Goal: Task Accomplishment & Management: Manage account settings

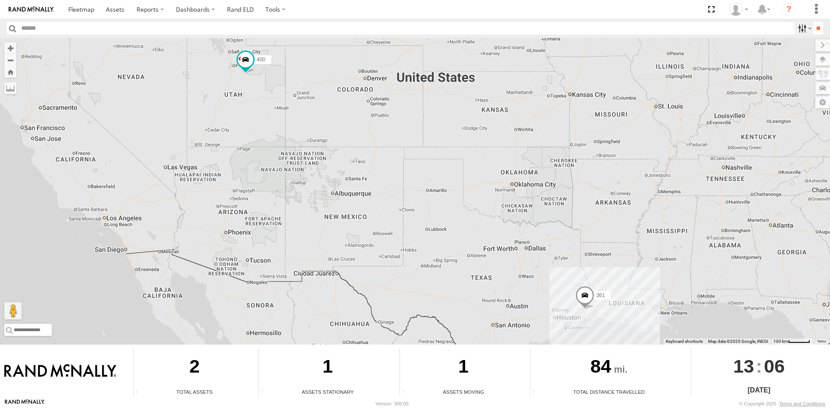
click at [797, 28] on label at bounding box center [803, 28] width 19 height 13
click at [244, 61] on span at bounding box center [246, 60] width 16 height 16
click at [296, 64] on div at bounding box center [246, 60] width 118 height 13
click at [292, 60] on link at bounding box center [292, 60] width 9 height 6
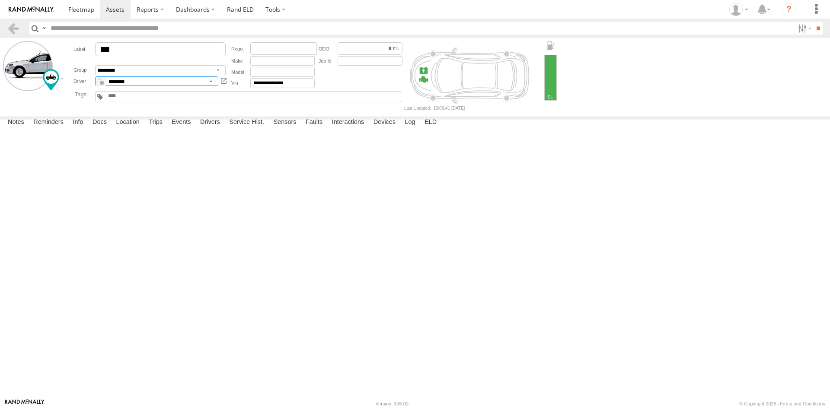
click at [211, 81] on select "*********" at bounding box center [156, 82] width 123 height 10
click at [95, 77] on select "*********" at bounding box center [156, 82] width 123 height 10
click at [265, 60] on input "text" at bounding box center [282, 61] width 64 height 10
type input "*"
type input "****"
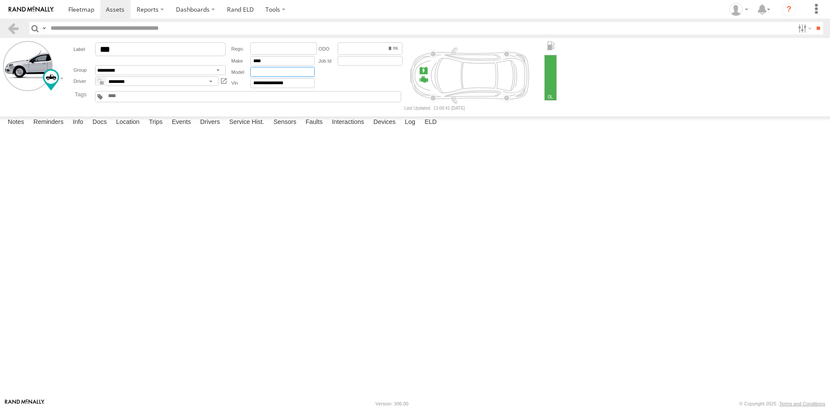
click at [266, 72] on input "text" at bounding box center [282, 72] width 64 height 10
type input "*****"
click at [0, 0] on div at bounding box center [0, 0] width 0 height 0
click at [79, 7] on span at bounding box center [81, 9] width 26 height 8
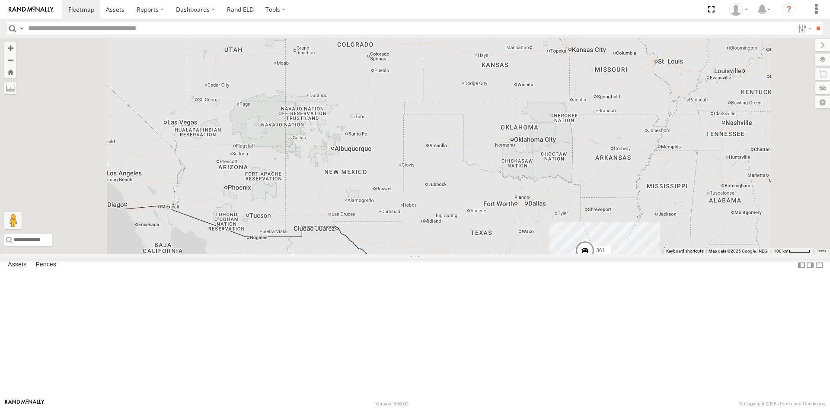
click at [0, 0] on link at bounding box center [0, 0] width 0 height 0
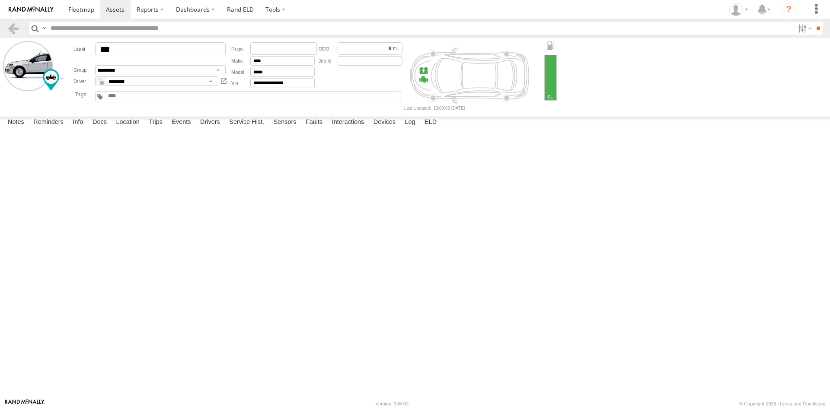
drag, startPoint x: 61, startPoint y: 134, endPoint x: 44, endPoint y: 132, distance: 17.8
click at [0, 0] on div "P2201" at bounding box center [0, 0] width 0 height 0
copy div "P2201"
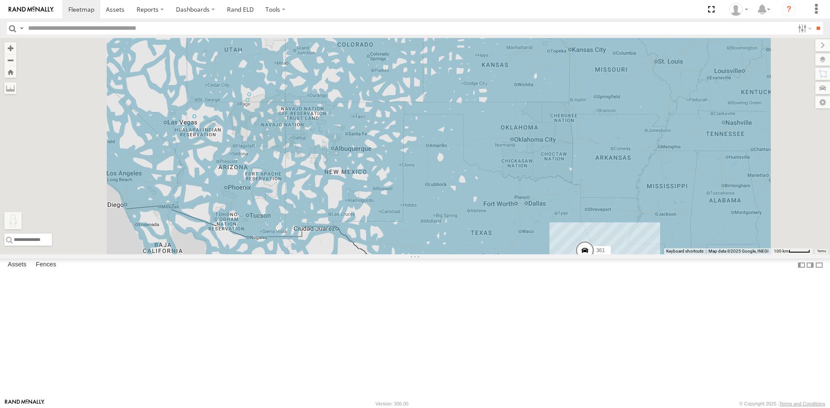
drag, startPoint x: 230, startPoint y: 366, endPoint x: 355, endPoint y: 95, distance: 298.2
click at [355, 95] on div "361 400 To activate drag with keyboard, press Alt + Enter. Once in keyboard dra…" at bounding box center [415, 146] width 830 height 217
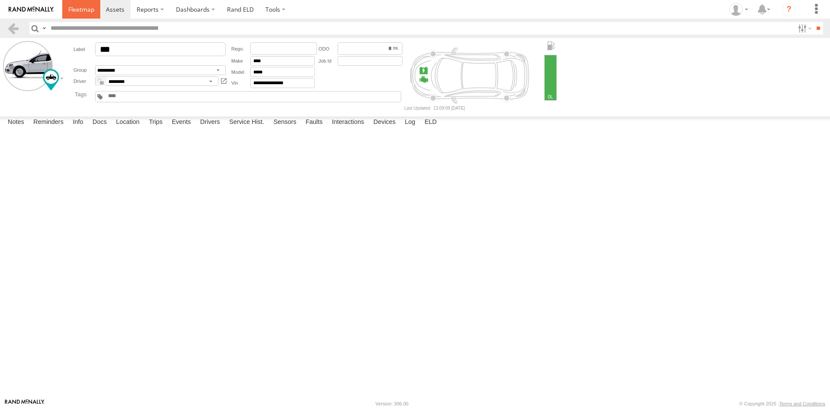
click at [85, 10] on span at bounding box center [81, 9] width 26 height 8
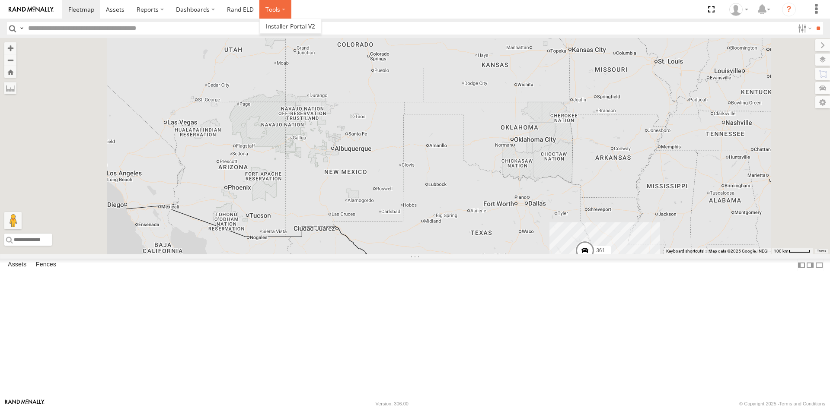
click at [278, 11] on label at bounding box center [275, 9] width 32 height 19
click at [293, 29] on span at bounding box center [290, 26] width 49 height 8
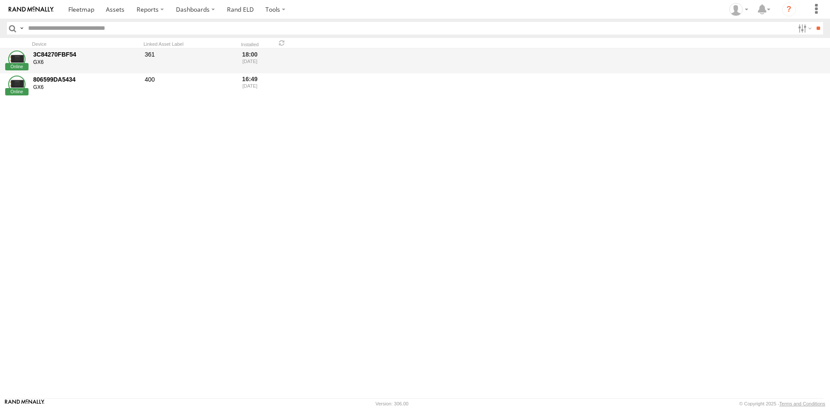
click at [155, 53] on div "361" at bounding box center [186, 60] width 86 height 23
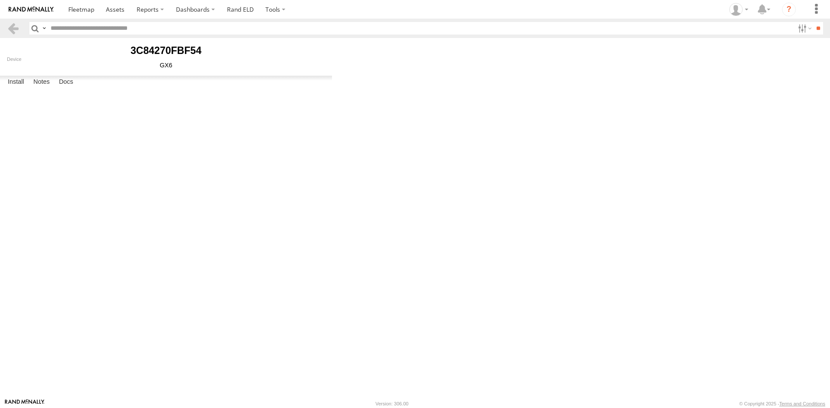
type input "***"
type input "********"
type input "**********"
click at [15, 32] on link at bounding box center [13, 28] width 13 height 13
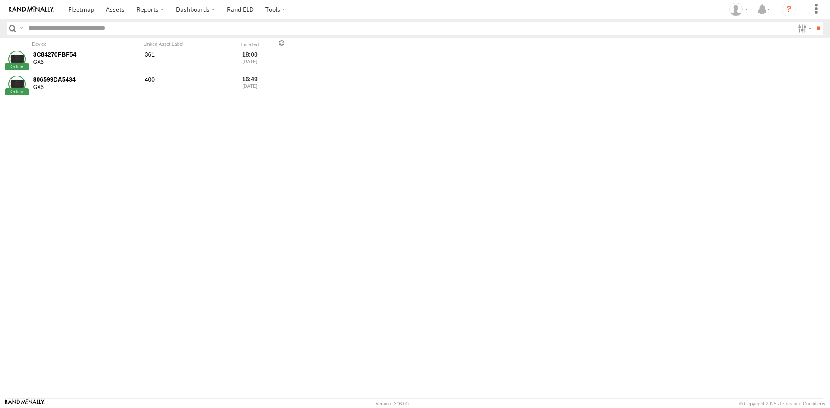
click at [283, 42] on span at bounding box center [282, 43] width 10 height 8
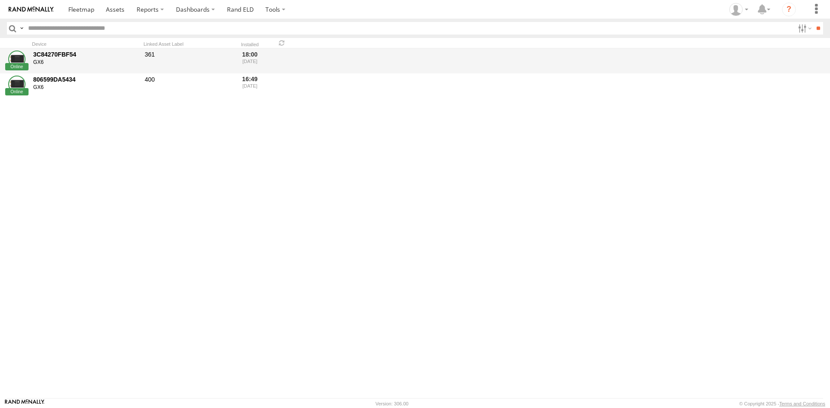
click at [253, 59] on div "18:00 [DATE]" at bounding box center [249, 60] width 33 height 23
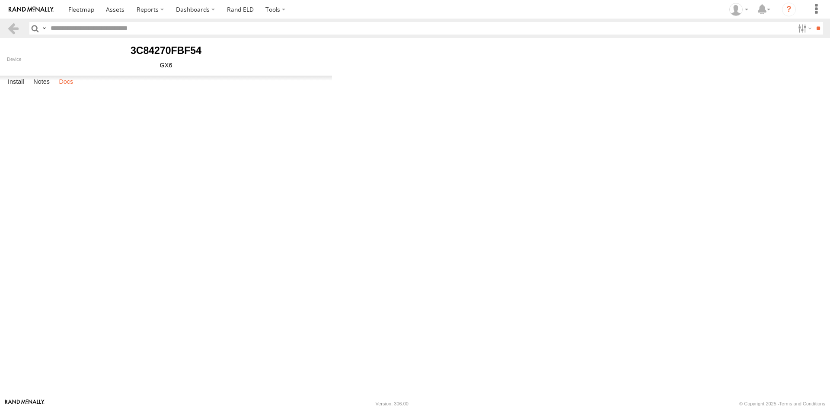
click at [68, 88] on label "Docs" at bounding box center [65, 82] width 23 height 12
click at [45, 88] on label "Notes" at bounding box center [41, 82] width 25 height 12
click at [19, 88] on label "Install" at bounding box center [15, 82] width 25 height 12
click at [17, 28] on link at bounding box center [13, 28] width 13 height 13
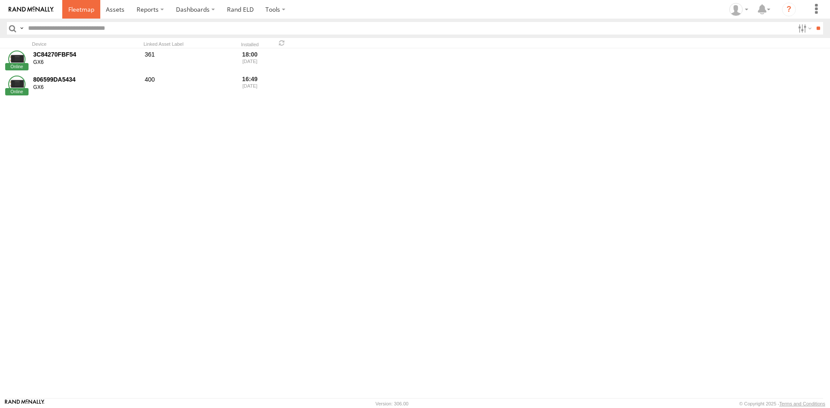
click at [82, 7] on span at bounding box center [81, 9] width 26 height 8
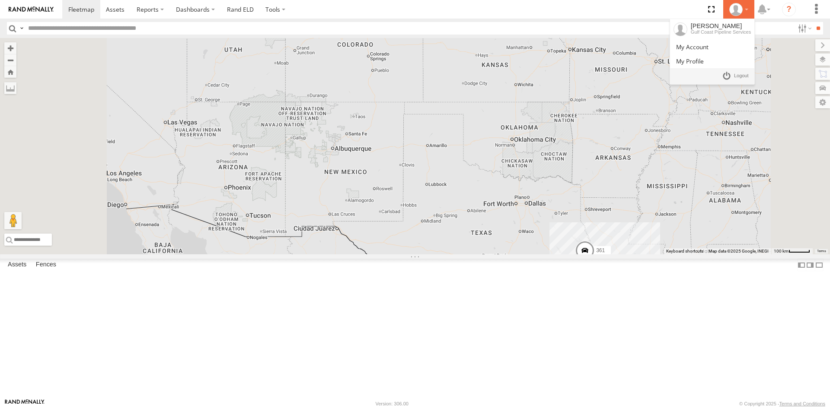
click at [745, 7] on div at bounding box center [738, 9] width 25 height 13
click at [688, 60] on span at bounding box center [690, 61] width 28 height 8
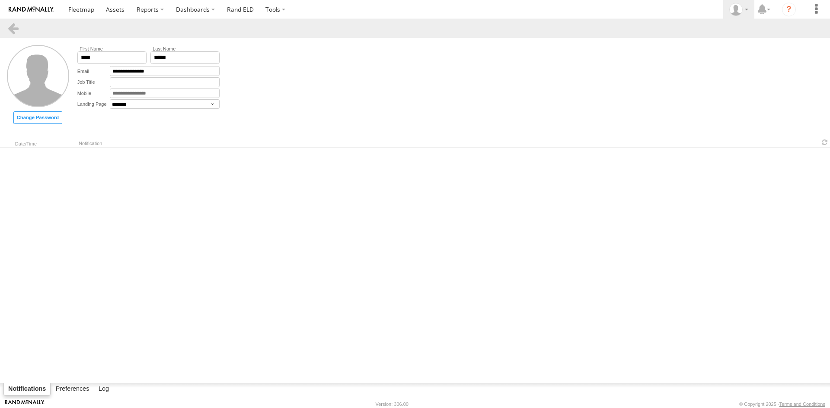
select select "********"
click at [129, 83] on input "text" at bounding box center [165, 82] width 110 height 10
type input "*"
type input "**********"
click at [181, 140] on div "Notification" at bounding box center [449, 143] width 741 height 6
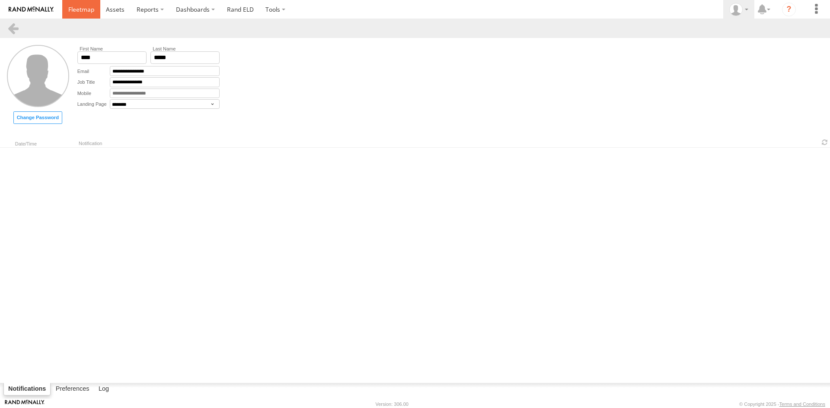
click at [94, 9] on span at bounding box center [81, 9] width 26 height 8
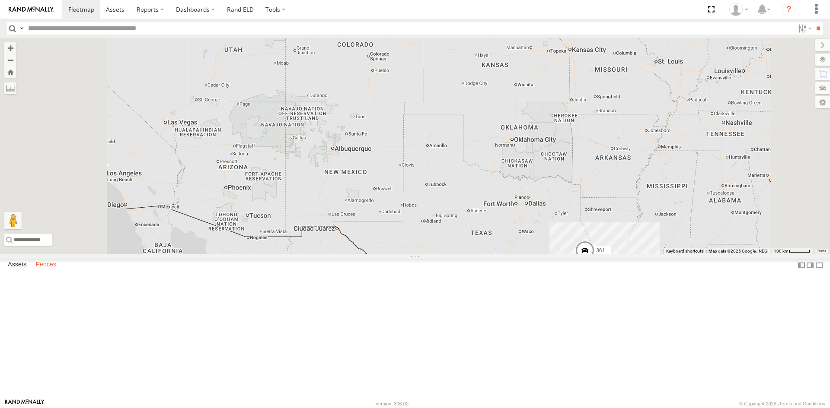
click at [49, 271] on label "Fences" at bounding box center [46, 265] width 29 height 12
click at [209, 9] on label "Dashboards" at bounding box center [195, 9] width 51 height 19
click at [246, 7] on link "Rand ELD" at bounding box center [240, 9] width 39 height 19
click at [210, 9] on label "Dashboards" at bounding box center [195, 9] width 51 height 19
click at [209, 24] on span at bounding box center [197, 26] width 43 height 8
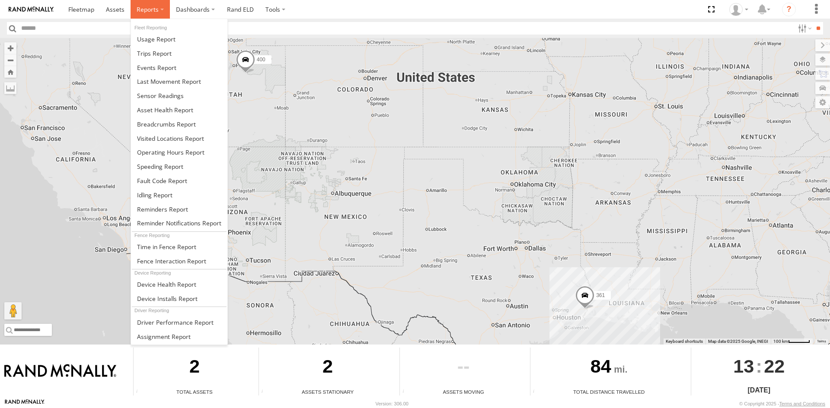
click at [159, 8] on label at bounding box center [150, 9] width 39 height 19
click at [162, 7] on label at bounding box center [150, 9] width 39 height 19
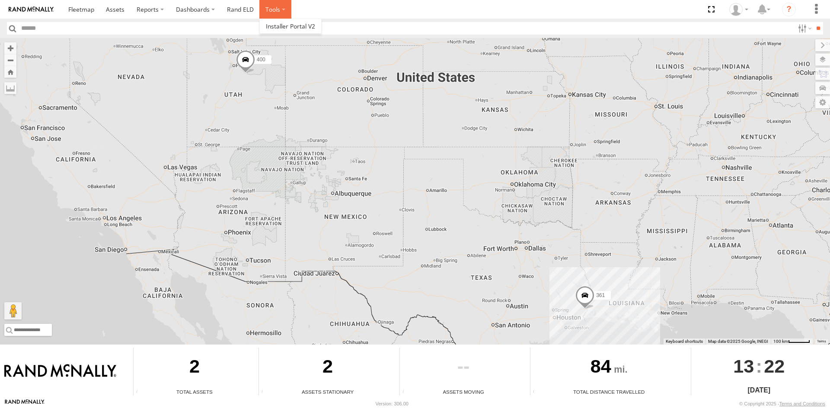
click at [279, 12] on label at bounding box center [275, 9] width 32 height 19
click at [252, 9] on link "Rand ELD" at bounding box center [240, 9] width 39 height 19
click at [822, 57] on label at bounding box center [814, 60] width 32 height 12
click at [0, 0] on span "Basemaps" at bounding box center [0, 0] width 0 height 0
click at [0, 0] on span "Satellite" at bounding box center [0, 0] width 0 height 0
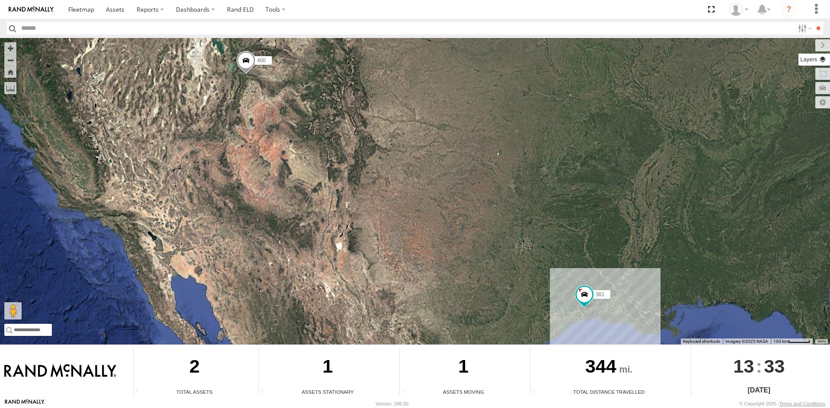
click at [826, 59] on label at bounding box center [814, 60] width 32 height 12
click at [0, 0] on span "Basemaps" at bounding box center [0, 0] width 0 height 0
click at [0, 0] on span "Satellite + Roadmap" at bounding box center [0, 0] width 0 height 0
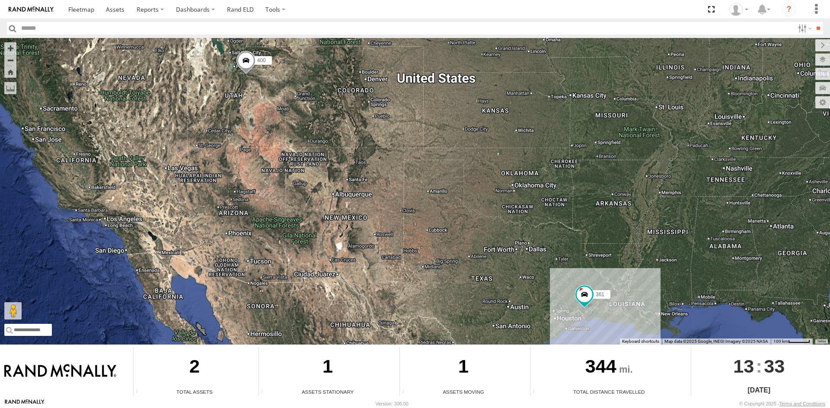
click at [526, 210] on div "361 400" at bounding box center [415, 191] width 830 height 307
click at [529, 111] on div "361 400" at bounding box center [415, 191] width 830 height 307
click at [0, 0] on span "Overlays" at bounding box center [0, 0] width 0 height 0
click at [801, 44] on label at bounding box center [815, 45] width 29 height 12
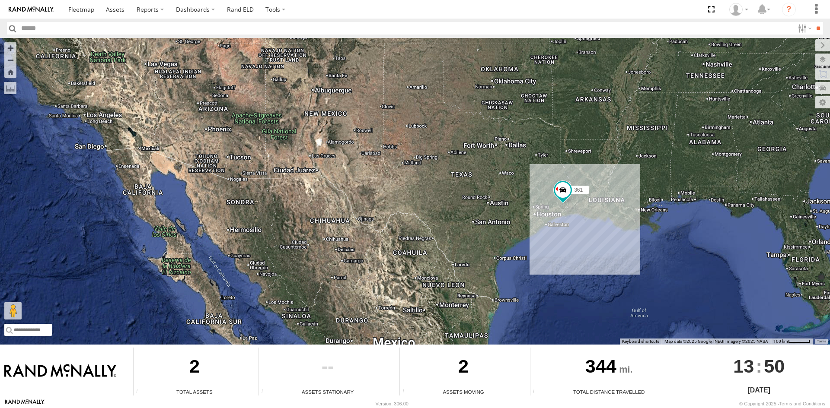
drag, startPoint x: 593, startPoint y: 269, endPoint x: 571, endPoint y: 167, distance: 104.4
click at [571, 167] on div "361 400" at bounding box center [415, 191] width 830 height 307
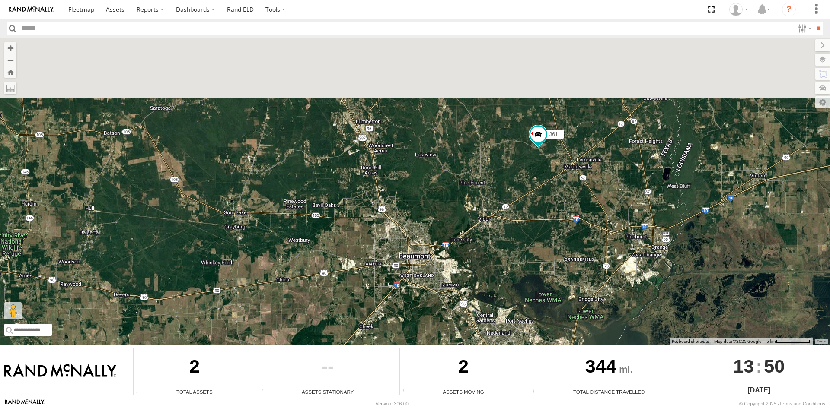
drag, startPoint x: 535, startPoint y: 134, endPoint x: 551, endPoint y: 310, distance: 177.5
click at [551, 310] on div "361 400" at bounding box center [415, 191] width 830 height 307
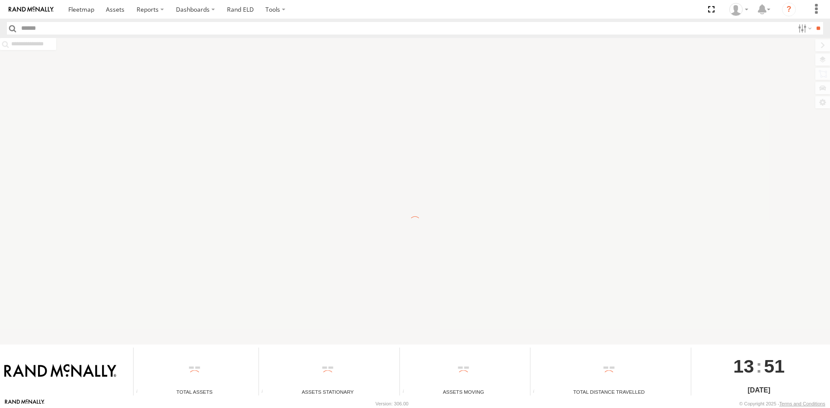
click at [484, 292] on div "To navigate the map with touch gestures double-tap and hold your finger on the …" at bounding box center [415, 191] width 830 height 307
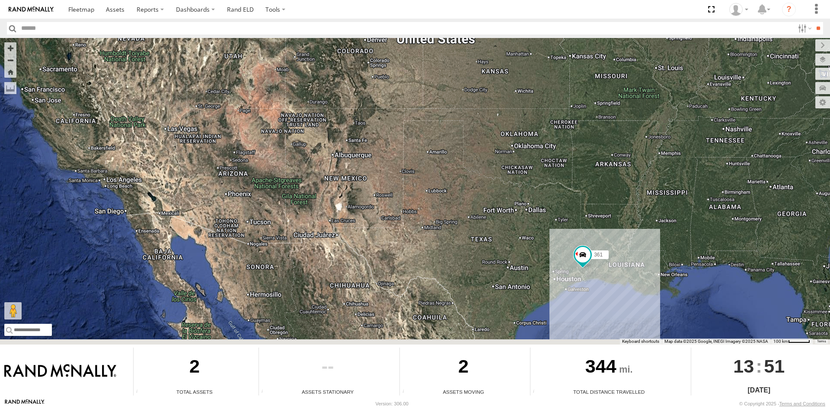
drag, startPoint x: 551, startPoint y: 285, endPoint x: 506, endPoint y: 179, distance: 115.3
click at [518, 188] on div "361 400" at bounding box center [415, 191] width 830 height 307
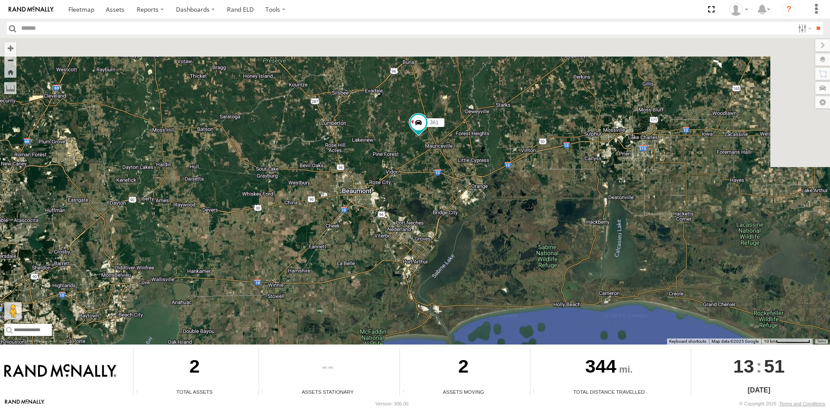
drag, startPoint x: 439, startPoint y: 150, endPoint x: 521, endPoint y: 373, distance: 237.1
click at [521, 373] on div "To navigate the map with touch gestures double-tap and hold your finger on the …" at bounding box center [415, 218] width 830 height 361
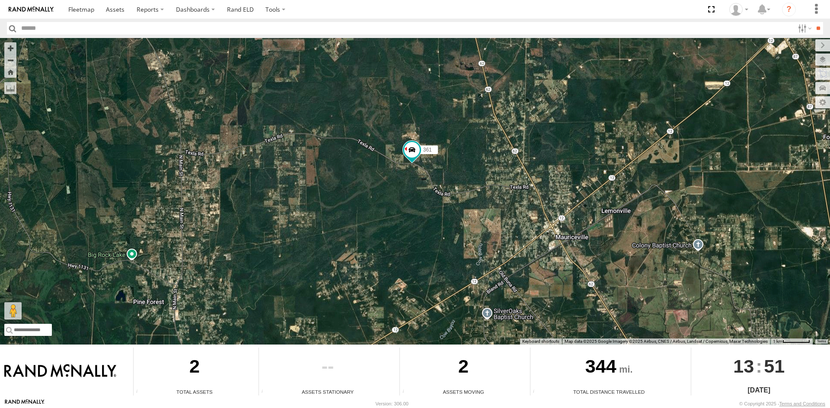
drag, startPoint x: 382, startPoint y: 131, endPoint x: 427, endPoint y: 298, distance: 172.6
click at [428, 296] on div "361 400" at bounding box center [415, 191] width 830 height 307
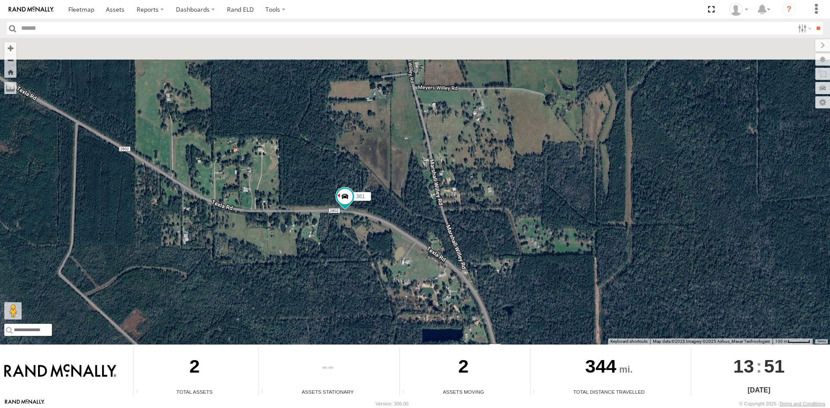
drag, startPoint x: 357, startPoint y: 168, endPoint x: 362, endPoint y: 258, distance: 90.5
click at [362, 258] on div "361 400" at bounding box center [415, 191] width 830 height 307
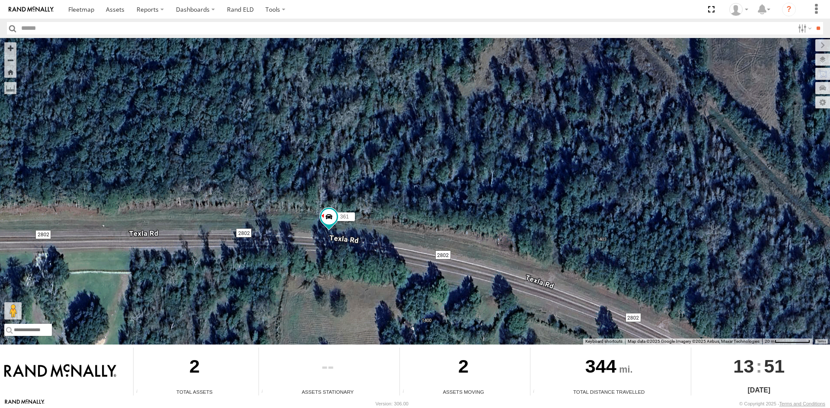
drag, startPoint x: 298, startPoint y: 197, endPoint x: 330, endPoint y: 273, distance: 82.1
click at [330, 273] on div "361 400" at bounding box center [415, 191] width 830 height 307
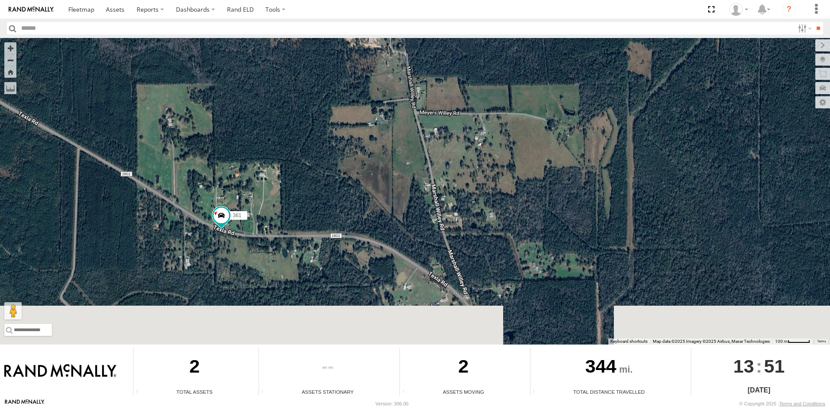
drag, startPoint x: 363, startPoint y: 227, endPoint x: 370, endPoint y: 173, distance: 54.5
click at [370, 173] on div "361 400" at bounding box center [415, 191] width 830 height 307
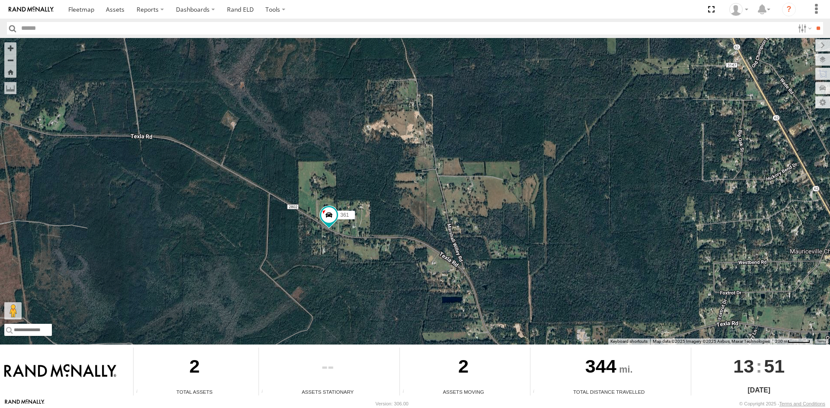
drag, startPoint x: 312, startPoint y: 171, endPoint x: 351, endPoint y: 258, distance: 95.0
click at [351, 258] on div "361 400" at bounding box center [415, 191] width 830 height 307
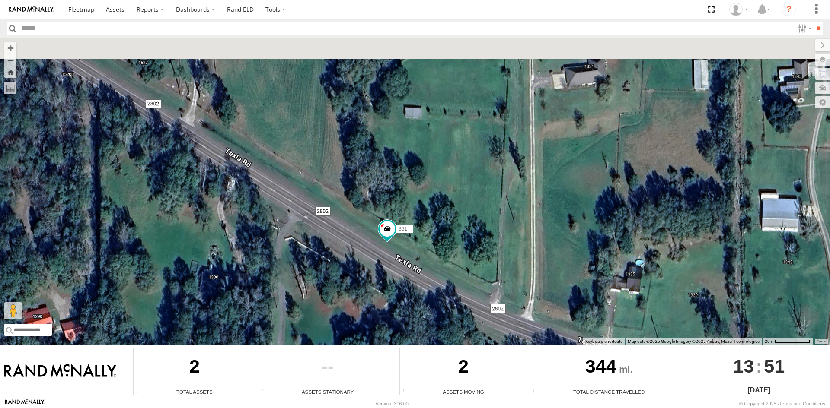
drag, startPoint x: 337, startPoint y: 187, endPoint x: 355, endPoint y: 304, distance: 118.5
click at [355, 304] on div "361 400" at bounding box center [415, 191] width 830 height 307
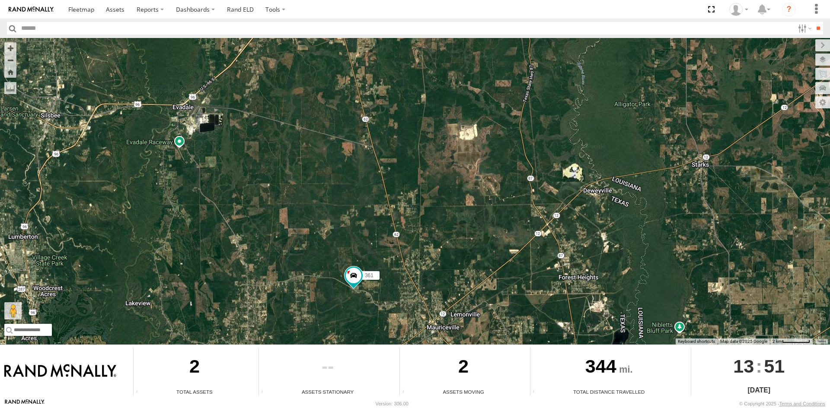
drag, startPoint x: 305, startPoint y: 226, endPoint x: 393, endPoint y: 181, distance: 99.4
click at [387, 186] on div "361 400" at bounding box center [415, 191] width 830 height 307
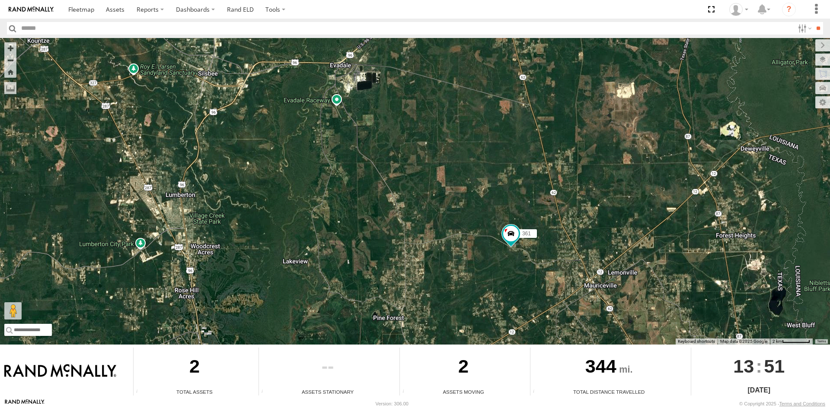
drag, startPoint x: 381, startPoint y: 181, endPoint x: 358, endPoint y: 232, distance: 56.1
click at [358, 232] on div "361 400" at bounding box center [415, 191] width 830 height 307
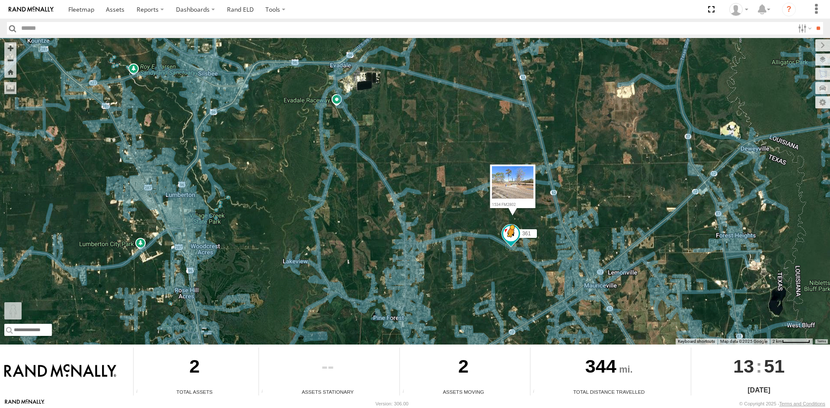
drag, startPoint x: 18, startPoint y: 307, endPoint x: 511, endPoint y: 246, distance: 496.9
click at [511, 246] on div "361 400 To activate drag with keyboard, press Alt + Enter. Once in keyboard dra…" at bounding box center [415, 191] width 830 height 307
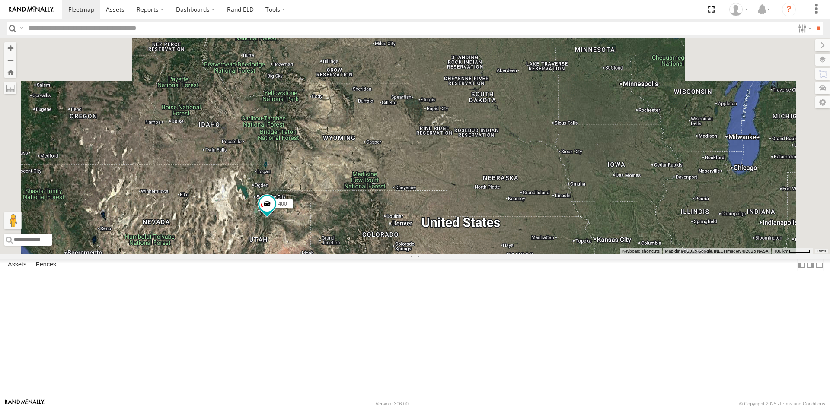
drag, startPoint x: 320, startPoint y: 155, endPoint x: 349, endPoint y: 351, distance: 198.4
click at [349, 255] on div "361 400" at bounding box center [415, 146] width 830 height 217
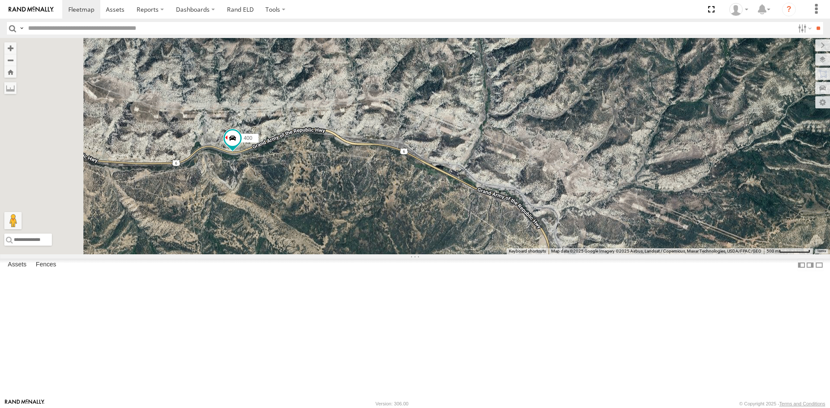
drag, startPoint x: 305, startPoint y: 214, endPoint x: 382, endPoint y: 276, distance: 98.6
click at [382, 255] on div "361 400" at bounding box center [415, 146] width 830 height 217
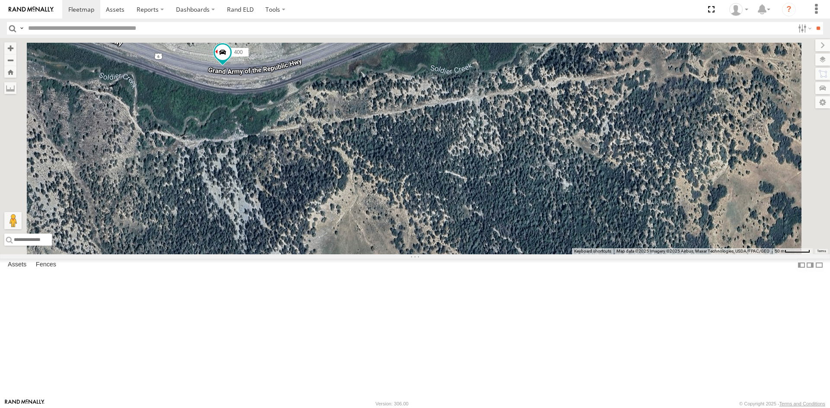
drag, startPoint x: 308, startPoint y: 177, endPoint x: 368, endPoint y: 383, distance: 214.9
click at [368, 255] on div "361 400" at bounding box center [415, 146] width 830 height 217
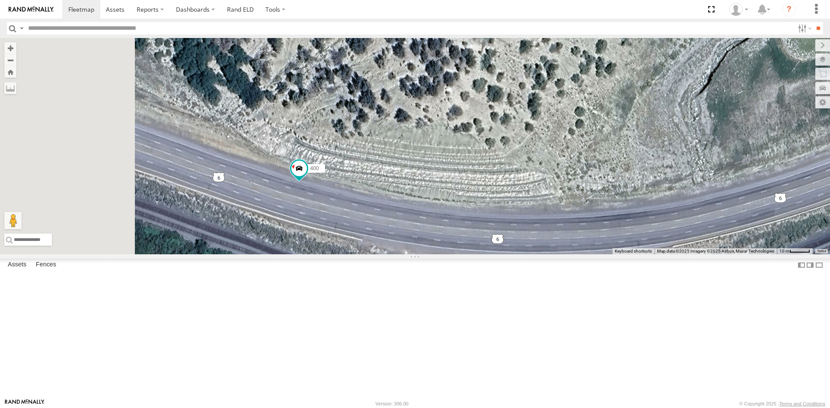
drag, startPoint x: 322, startPoint y: 344, endPoint x: 471, endPoint y: 307, distance: 154.0
click at [472, 255] on div "361 400" at bounding box center [415, 146] width 830 height 217
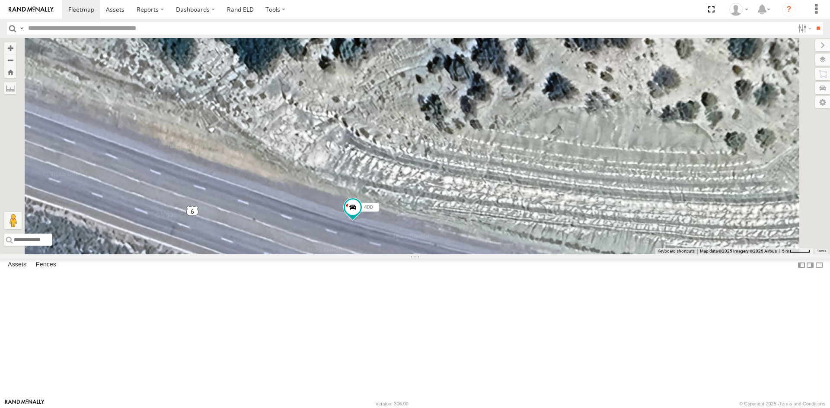
drag, startPoint x: 418, startPoint y: 258, endPoint x: 436, endPoint y: 316, distance: 60.2
click at [436, 255] on div "361 400" at bounding box center [415, 146] width 830 height 217
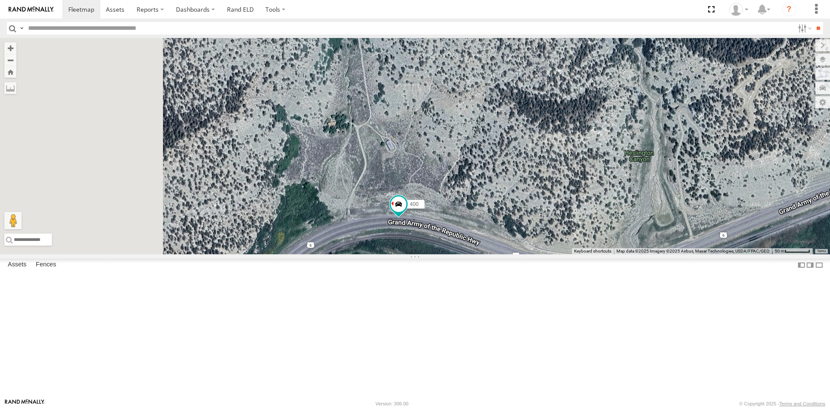
drag, startPoint x: 306, startPoint y: 323, endPoint x: 514, endPoint y: 339, distance: 208.5
click at [514, 255] on div "361 400" at bounding box center [415, 146] width 830 height 217
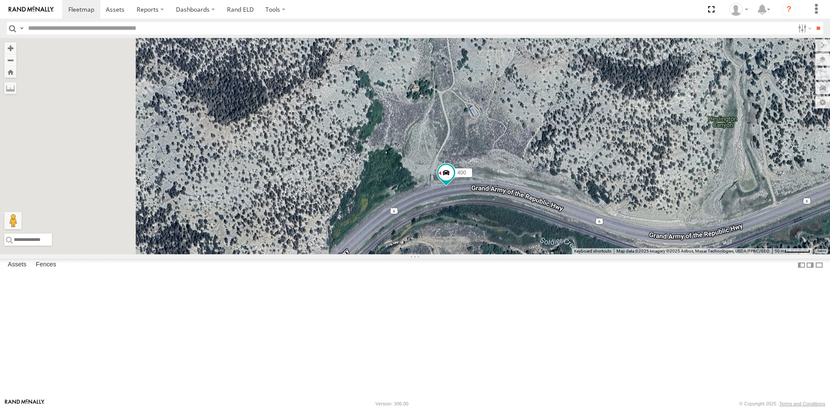
drag, startPoint x: 483, startPoint y: 348, endPoint x: 624, endPoint y: 279, distance: 157.0
click at [619, 255] on div "361 400" at bounding box center [415, 146] width 830 height 217
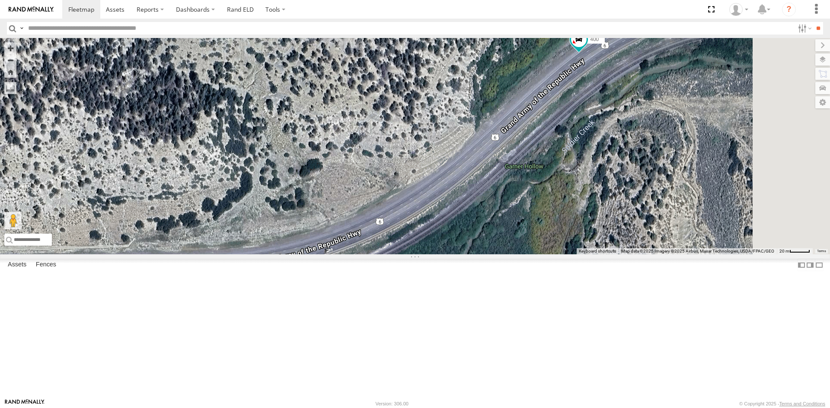
drag, startPoint x: 605, startPoint y: 257, endPoint x: 570, endPoint y: 351, distance: 100.4
click at [570, 255] on div "361 400" at bounding box center [415, 146] width 830 height 217
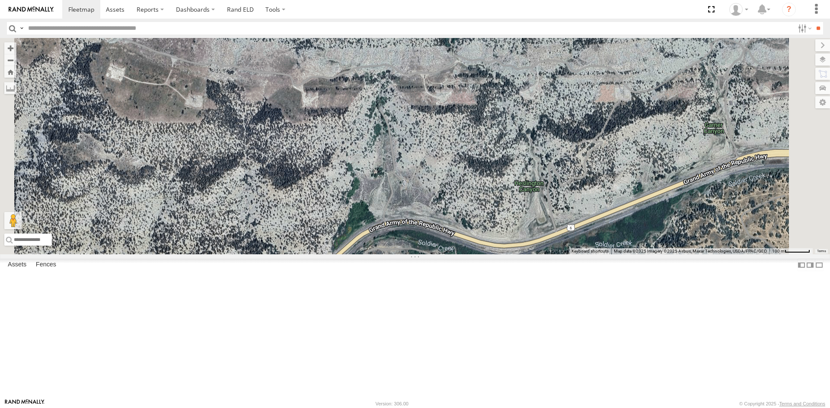
drag, startPoint x: 358, startPoint y: 274, endPoint x: 539, endPoint y: 214, distance: 190.8
click at [518, 222] on div "361 400" at bounding box center [415, 146] width 830 height 217
